Goal: Information Seeking & Learning: Learn about a topic

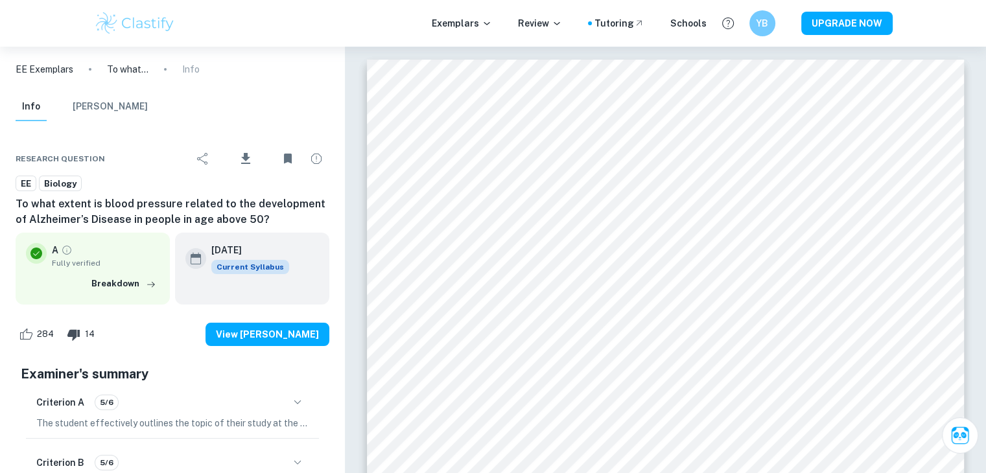
click at [55, 67] on p "EE Exemplars" at bounding box center [45, 69] width 58 height 14
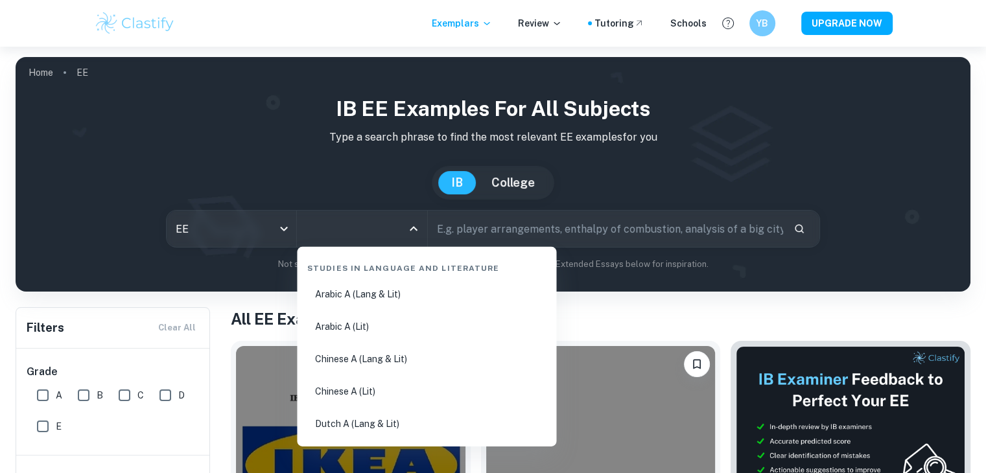
click at [351, 235] on input "All Subjects" at bounding box center [352, 228] width 99 height 25
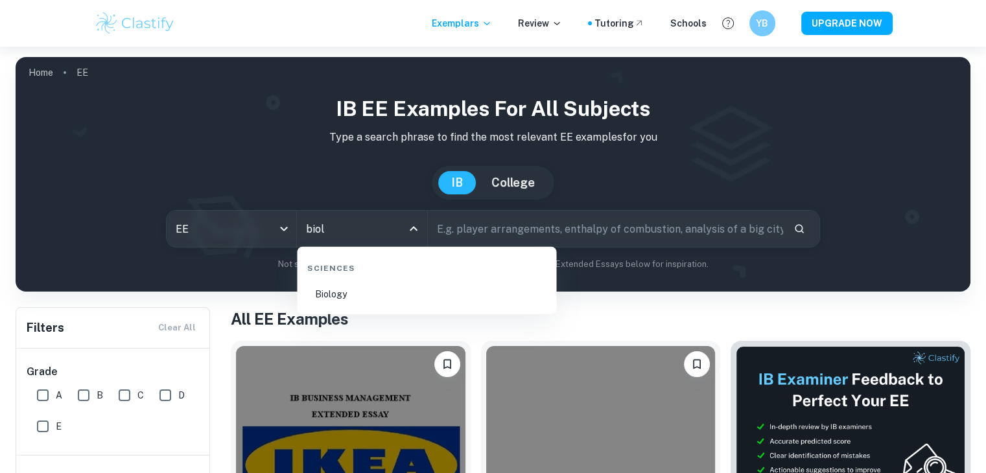
type input "biolo"
click at [350, 307] on li "Biology" at bounding box center [426, 294] width 249 height 30
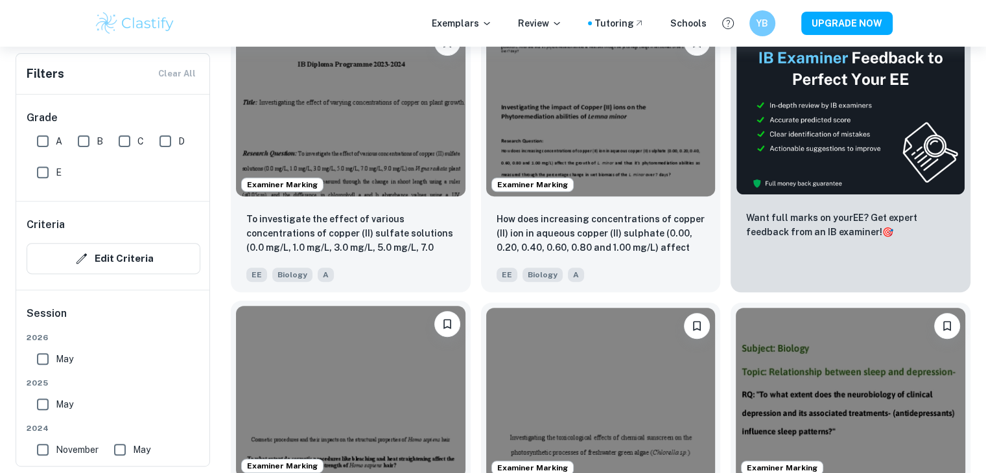
scroll to position [583, 0]
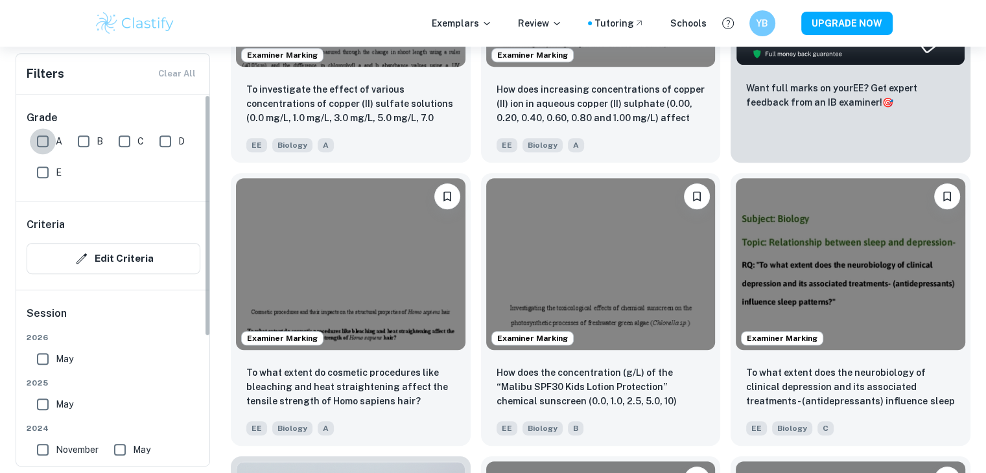
click at [31, 135] on input "A" at bounding box center [43, 141] width 26 height 26
checkbox input "true"
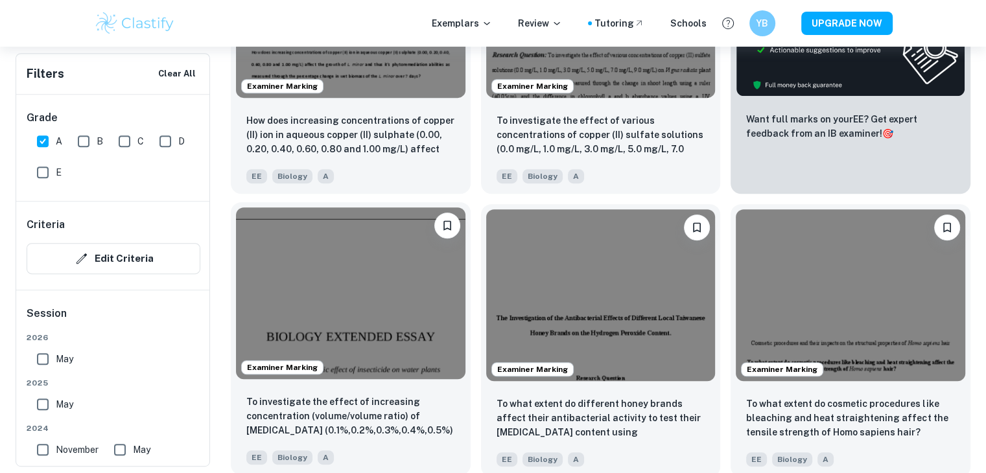
click at [358, 309] on img at bounding box center [350, 293] width 229 height 172
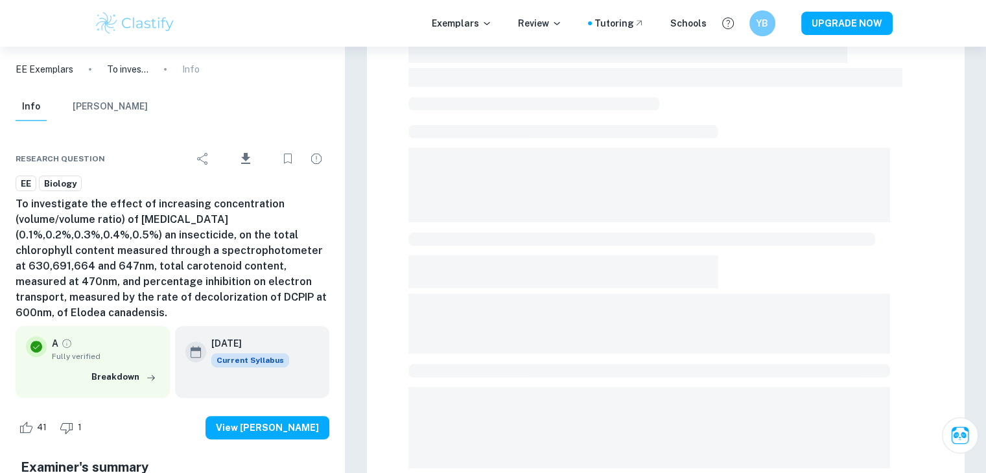
scroll to position [389, 0]
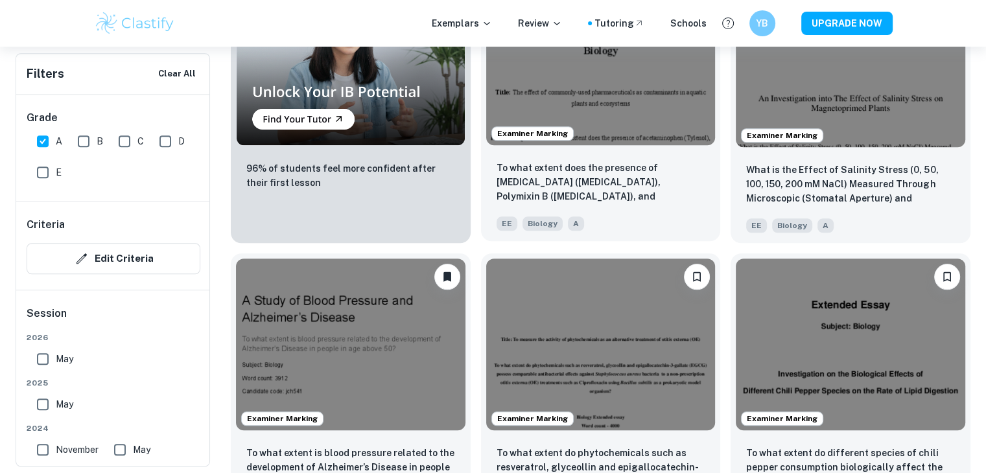
scroll to position [1102, 0]
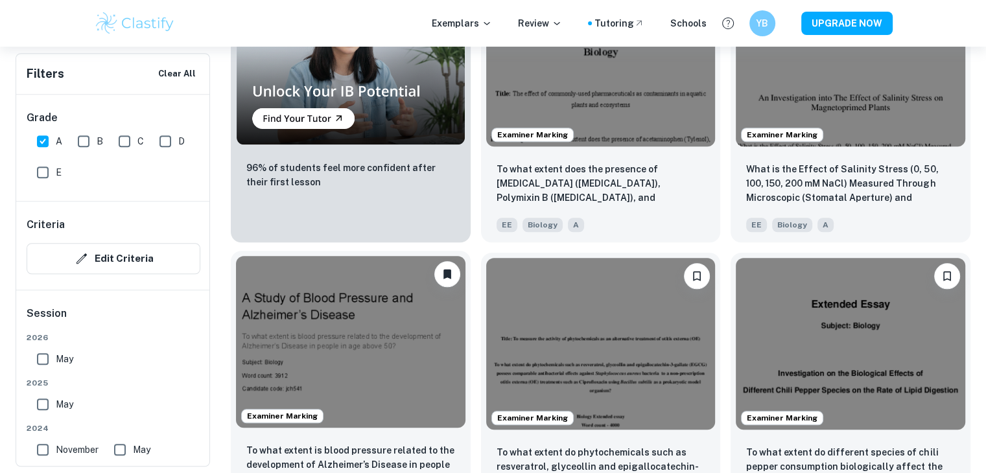
click at [340, 312] on img at bounding box center [350, 342] width 229 height 172
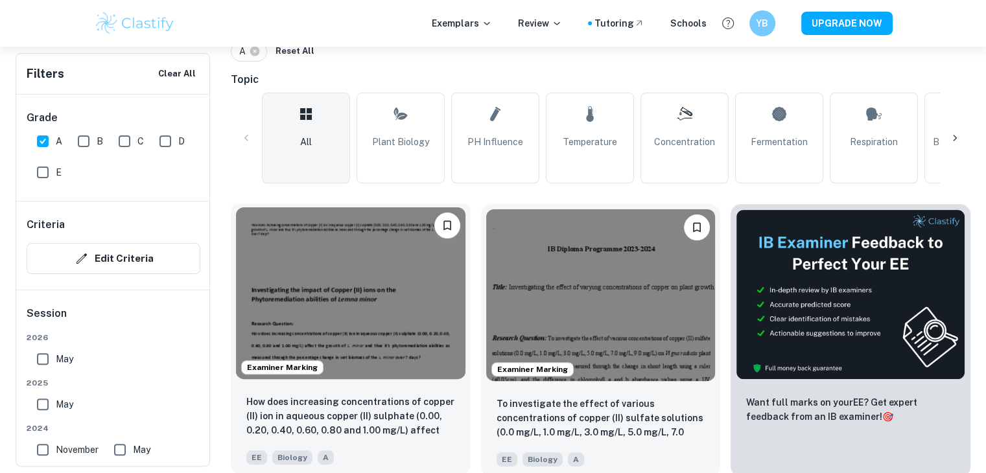
scroll to position [235, 0]
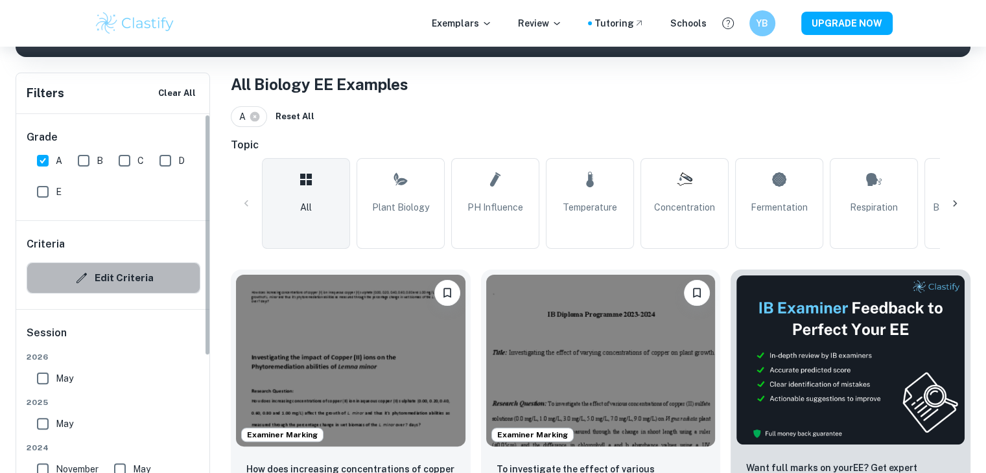
click at [150, 277] on button "Edit Criteria" at bounding box center [114, 278] width 174 height 31
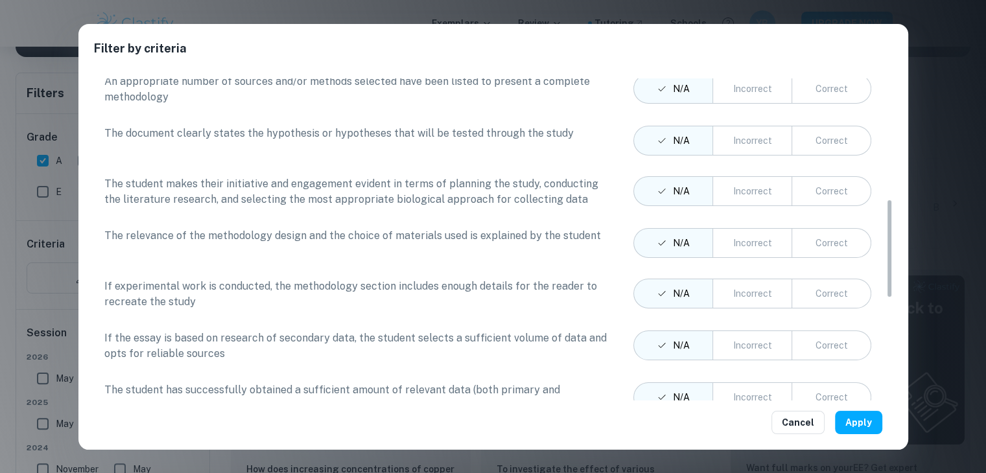
scroll to position [724, 0]
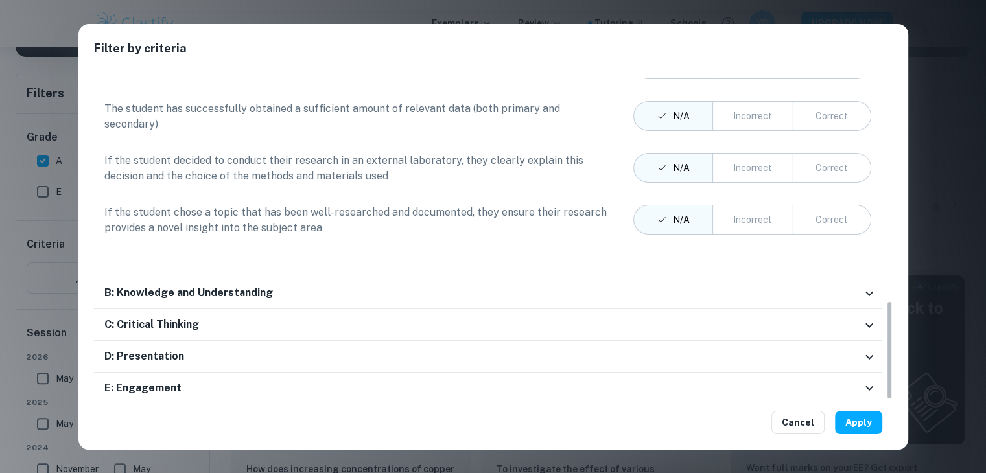
click at [705, 285] on div "B: Knowledge and Understanding" at bounding box center [482, 293] width 757 height 16
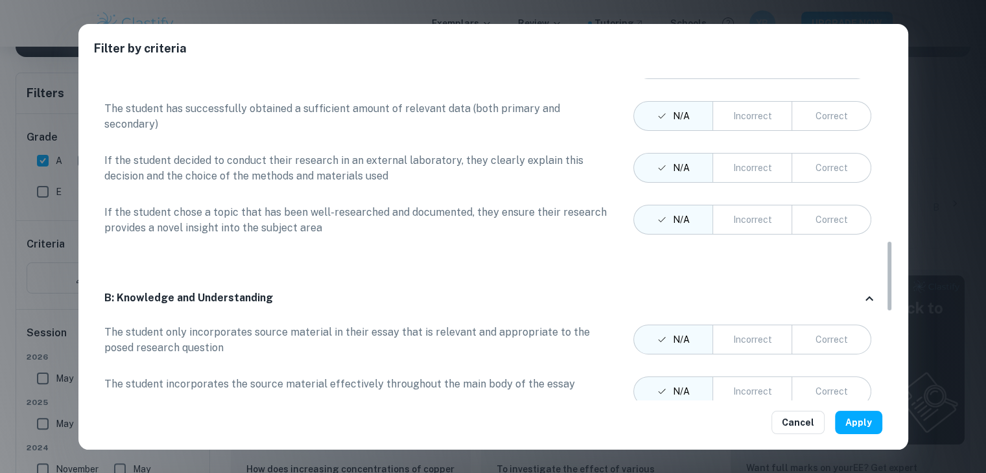
click at [625, 293] on div "B: Knowledge and Understanding" at bounding box center [482, 298] width 757 height 16
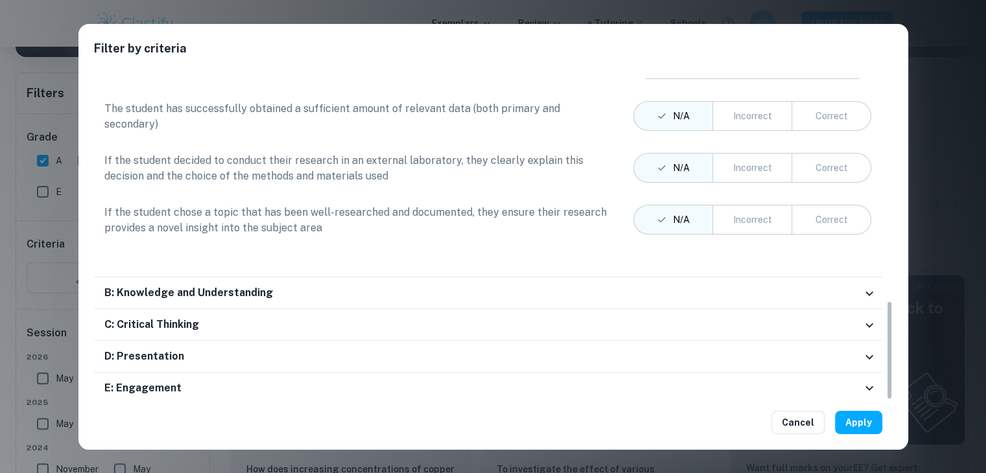
click at [893, 62] on div "Filter by criteria Criteria A: Focus and method The student outlines the topic …" at bounding box center [493, 237] width 830 height 426
click at [936, 60] on div "Filter by criteria Criteria A: Focus and method The student outlines the topic …" at bounding box center [493, 236] width 986 height 473
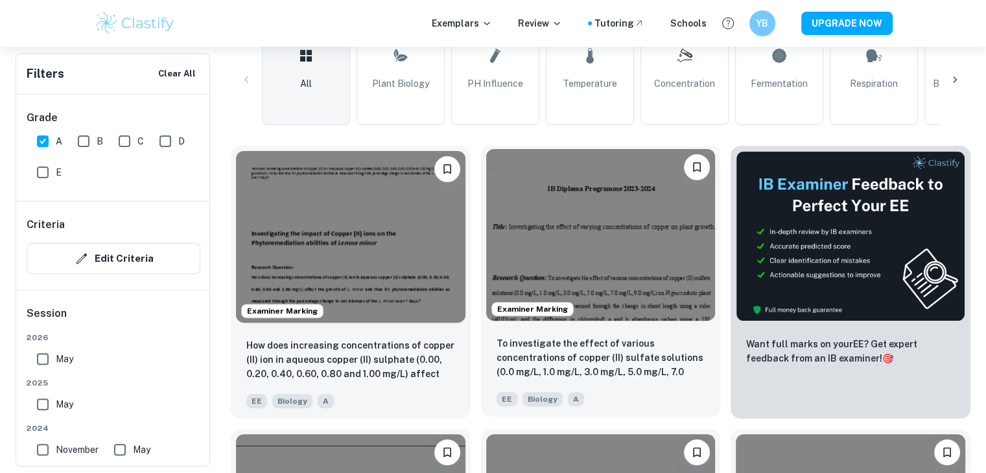
scroll to position [429, 0]
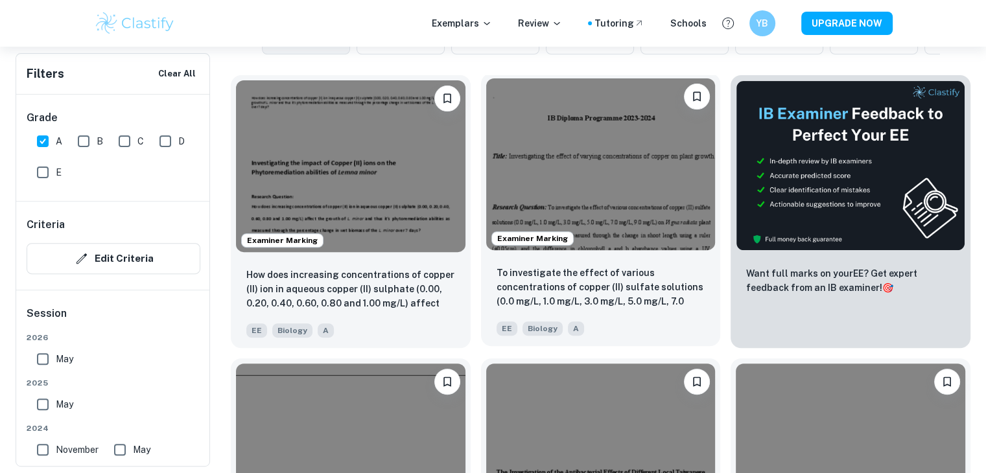
click at [633, 234] on img at bounding box center [600, 164] width 229 height 172
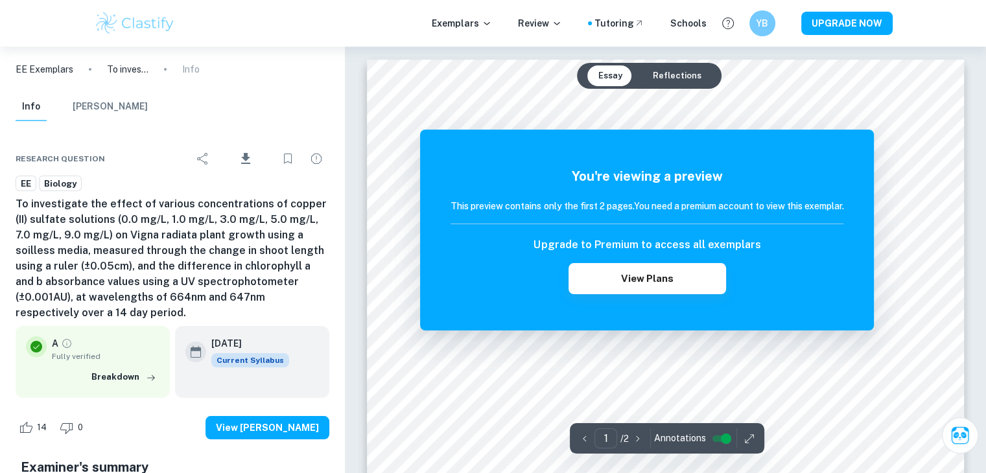
drag, startPoint x: 591, startPoint y: 151, endPoint x: 578, endPoint y: 134, distance: 21.8
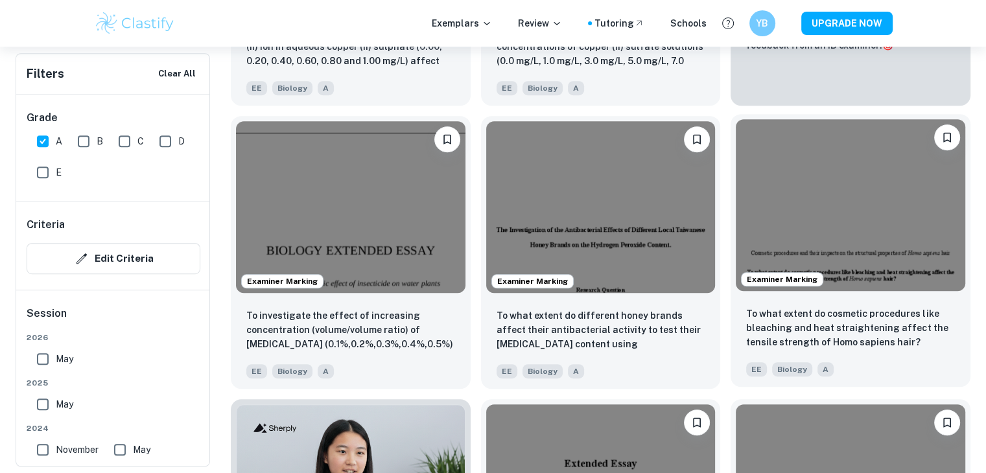
scroll to position [688, 0]
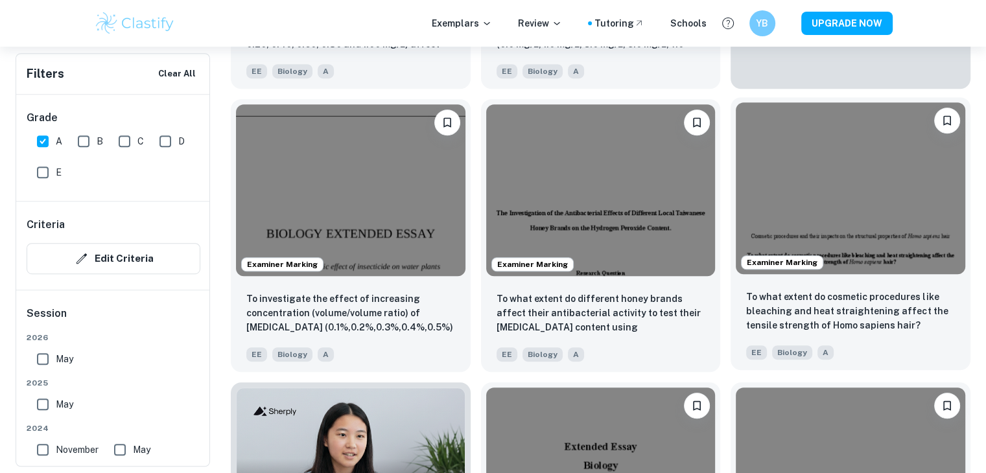
click at [799, 277] on div "Examiner Marking" at bounding box center [850, 188] width 240 height 182
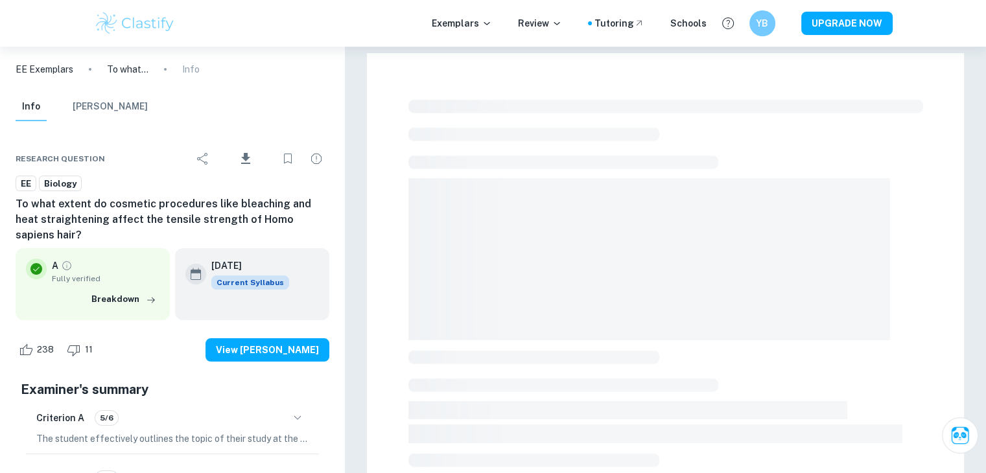
scroll to position [239, 0]
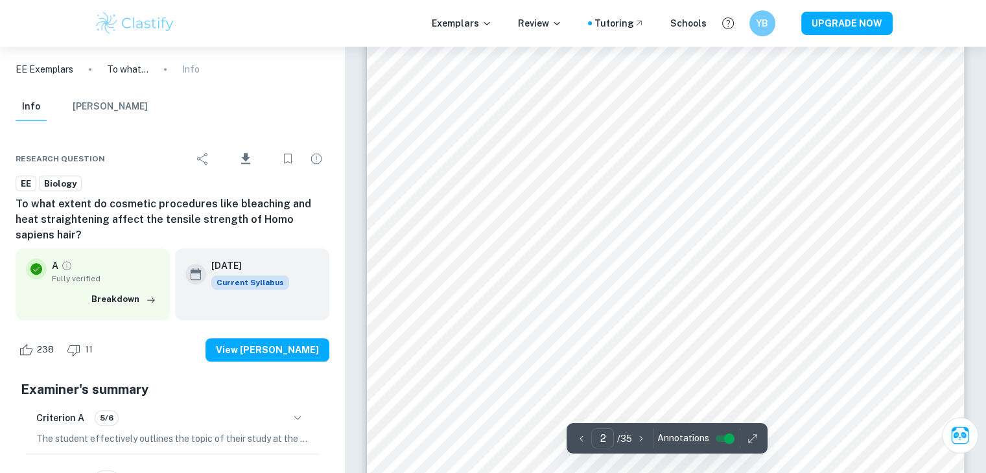
type input "2"
click at [473, 379] on div at bounding box center [676, 376] width 432 height 26
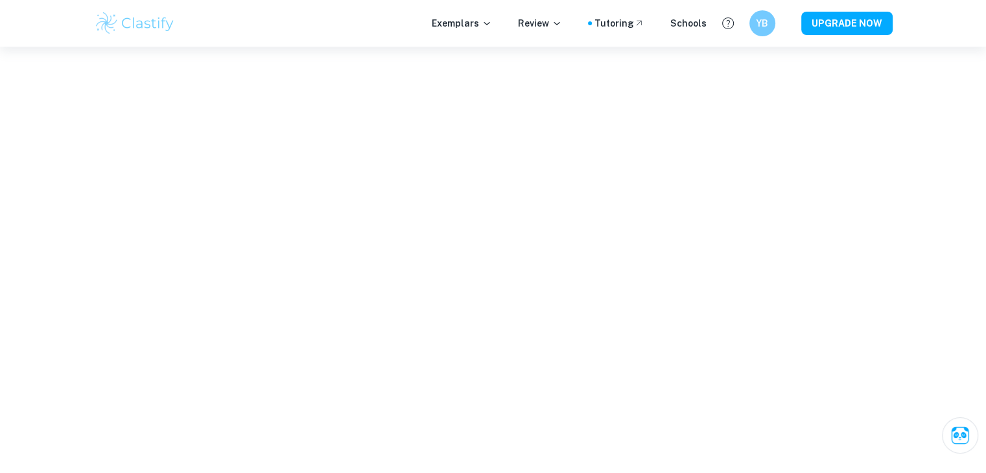
scroll to position [3666, 0]
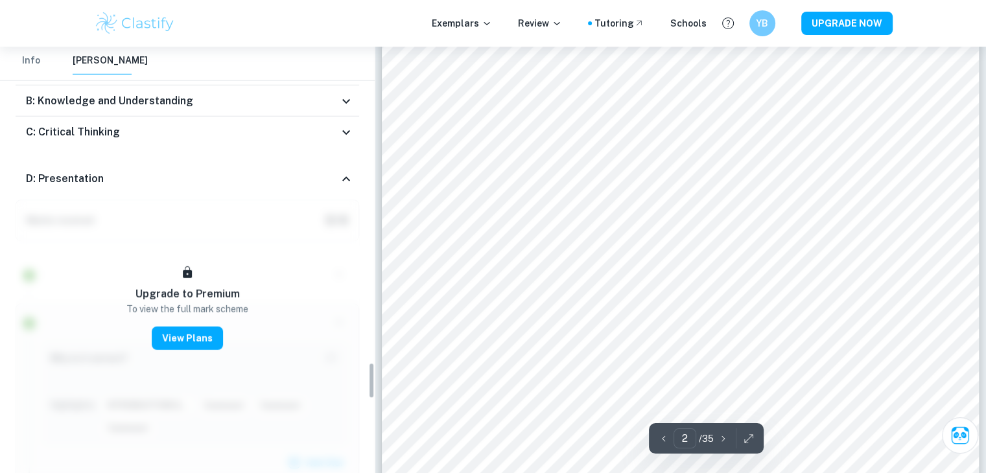
drag, startPoint x: 392, startPoint y: 292, endPoint x: 535, endPoint y: 299, distance: 142.7
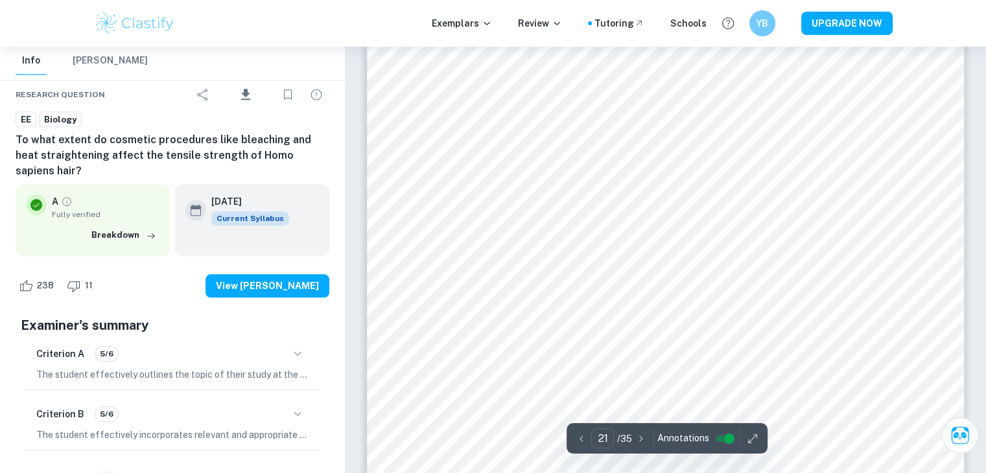
scroll to position [16139, 0]
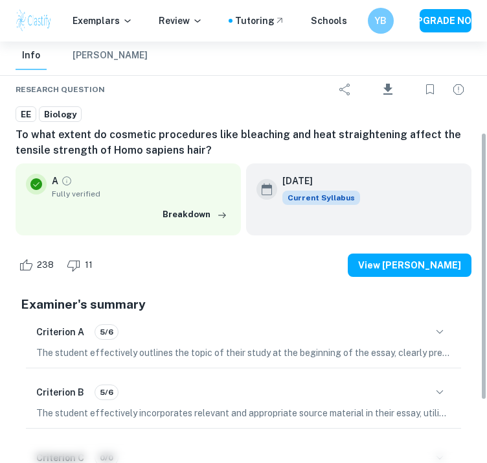
type input "21"
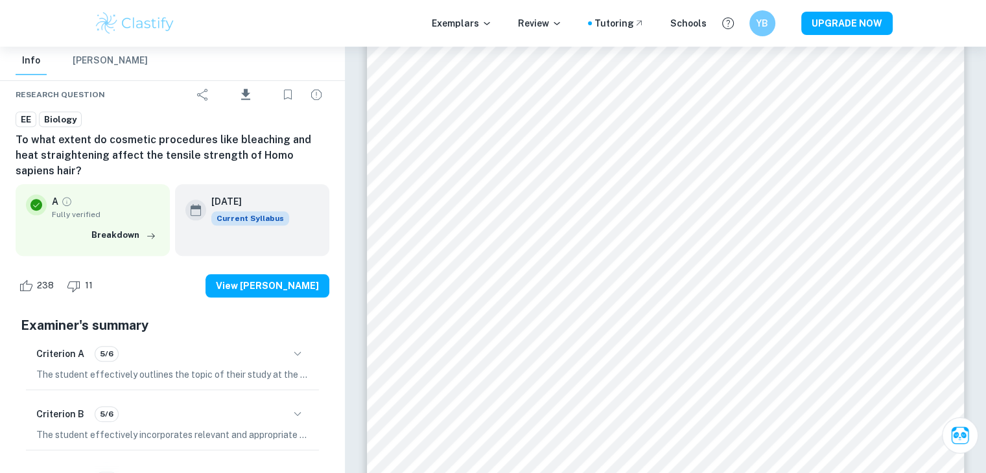
scroll to position [145, 0]
